Goal: Check status: Check status

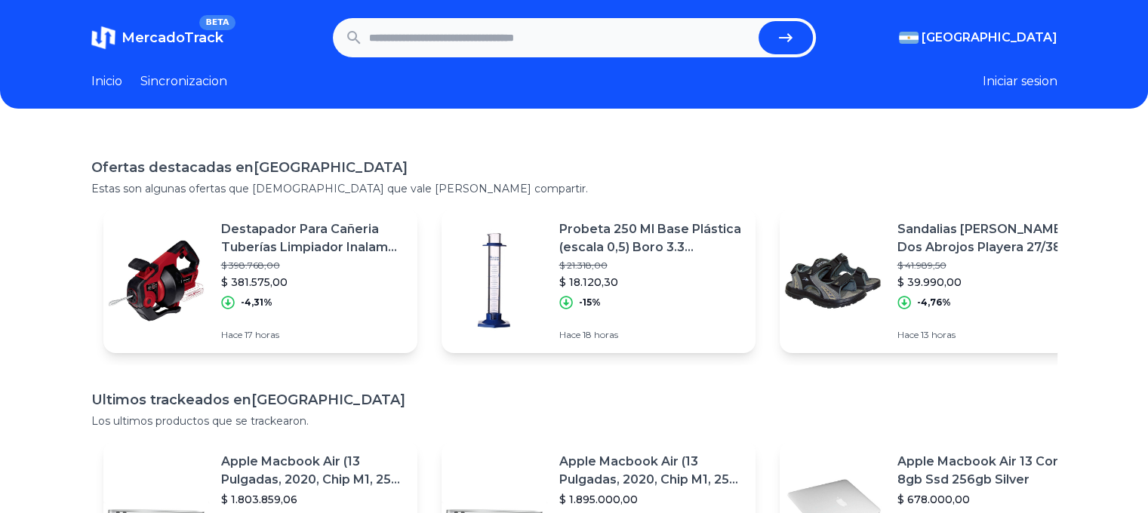
drag, startPoint x: 0, startPoint y: 0, endPoint x: 414, endPoint y: 35, distance: 415.7
click at [414, 35] on input "text" at bounding box center [560, 37] width 383 height 33
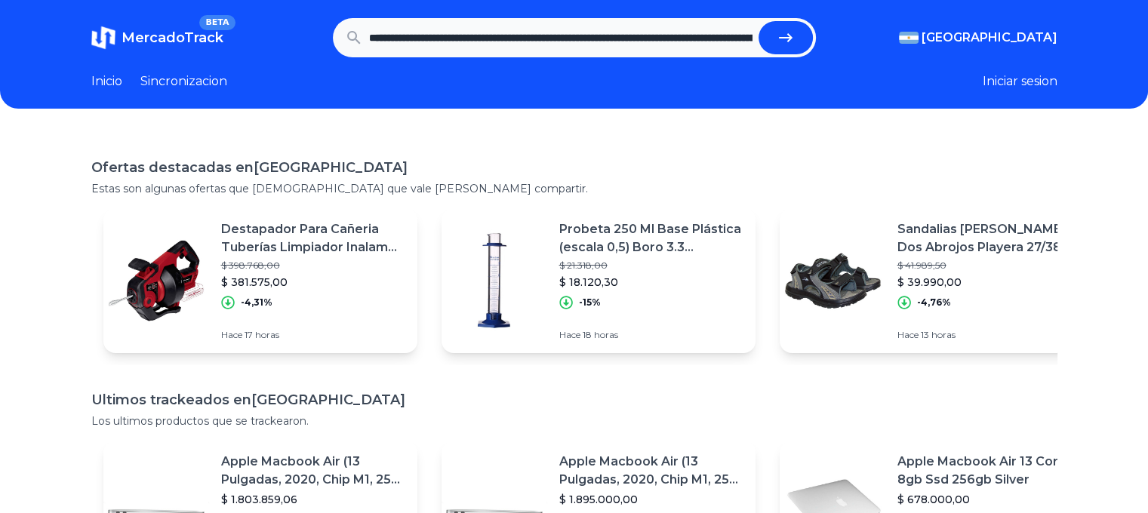
scroll to position [0, 488]
click at [782, 46] on icon "submit" at bounding box center [785, 38] width 18 height 18
type input "**********"
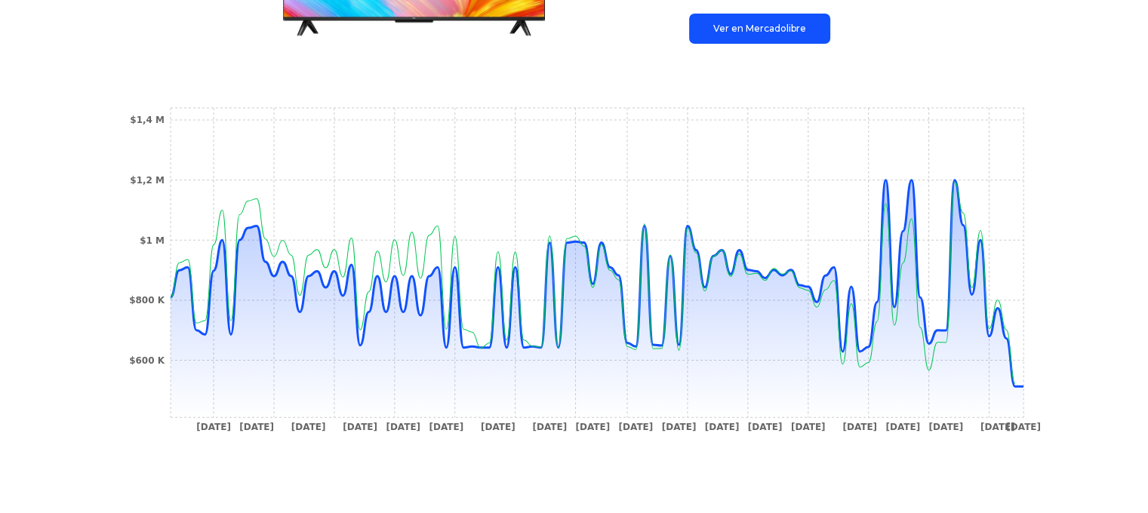
scroll to position [361, 0]
